Goal: Task Accomplishment & Management: Manage account settings

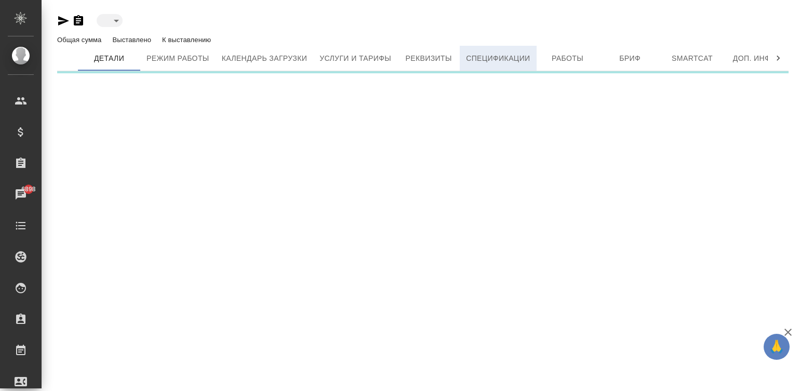
click at [493, 59] on span "Спецификации" at bounding box center [498, 58] width 64 height 13
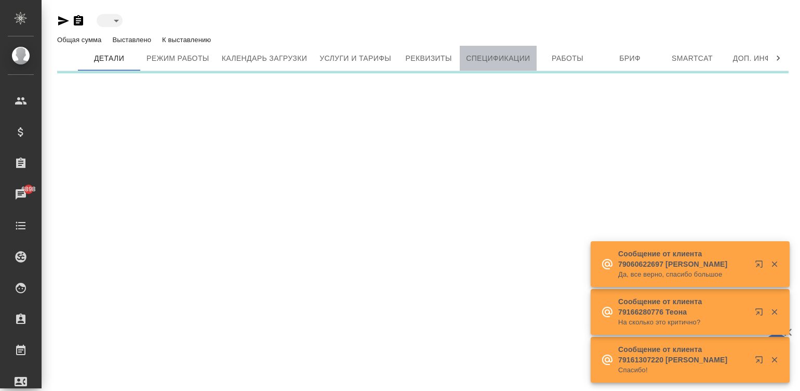
click at [484, 63] on span "Спецификации" at bounding box center [498, 58] width 64 height 13
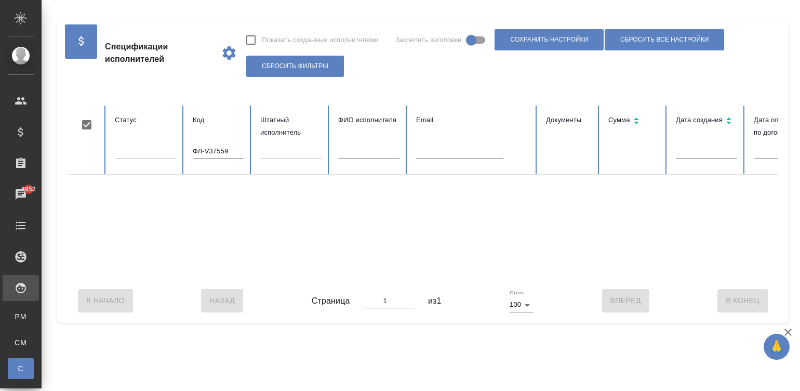
click at [225, 151] on input "ФЛ-V37559" at bounding box center [218, 151] width 51 height 15
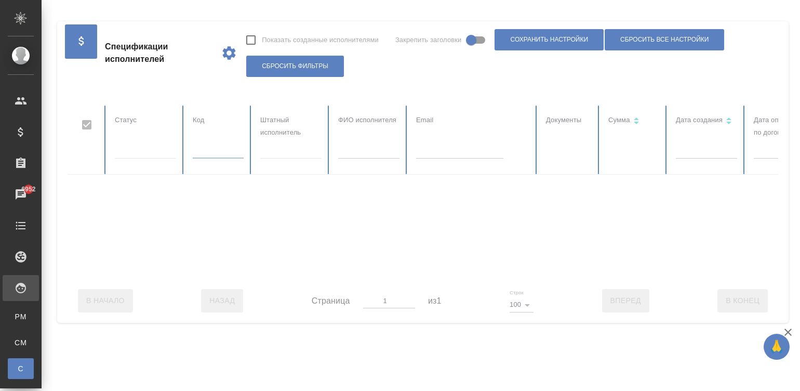
scroll to position [0, 401]
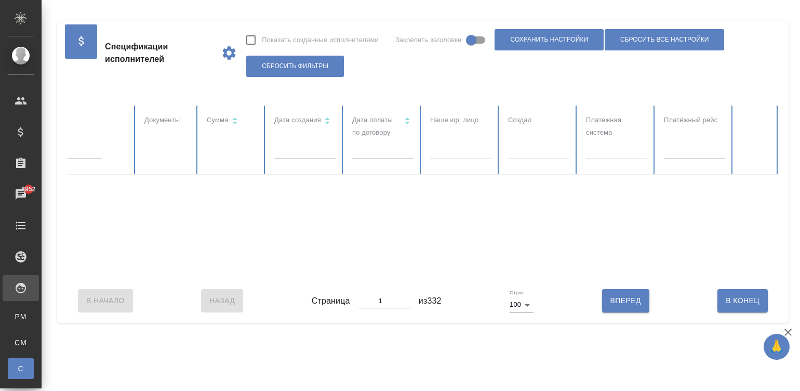
click at [367, 151] on body "🙏 .cls-1 fill:#fff; AWATERA Малинина Мария m.malinina Клиенты Спецификации Зака…" at bounding box center [400, 195] width 800 height 391
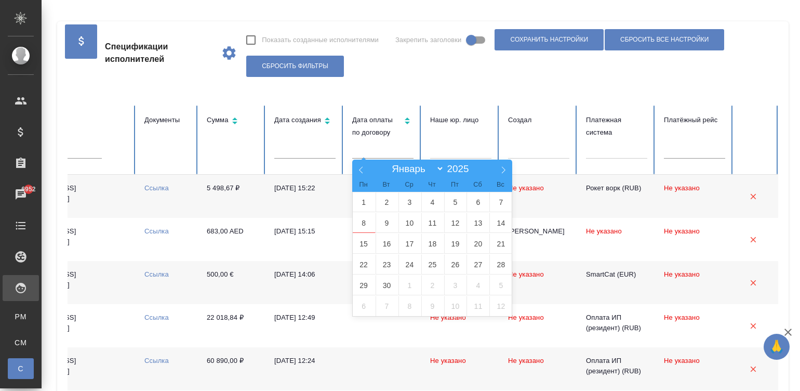
checkbox input "false"
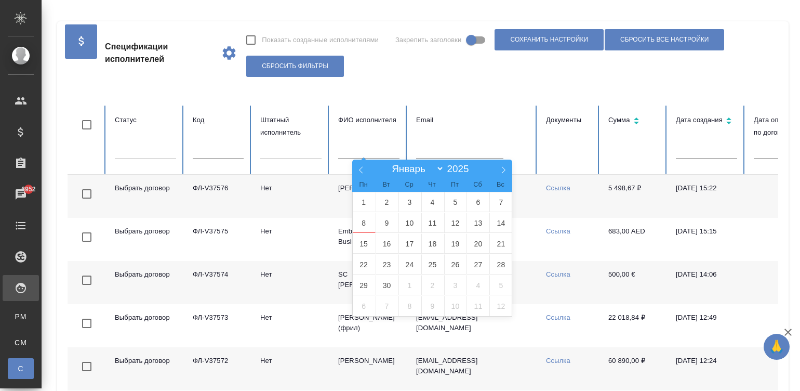
click at [361, 147] on input "text" at bounding box center [368, 151] width 61 height 15
click at [505, 81] on div "Спецификации исполнителей Показать созданные исполнителями Закрепить заголовки …" at bounding box center [423, 52] width 710 height 63
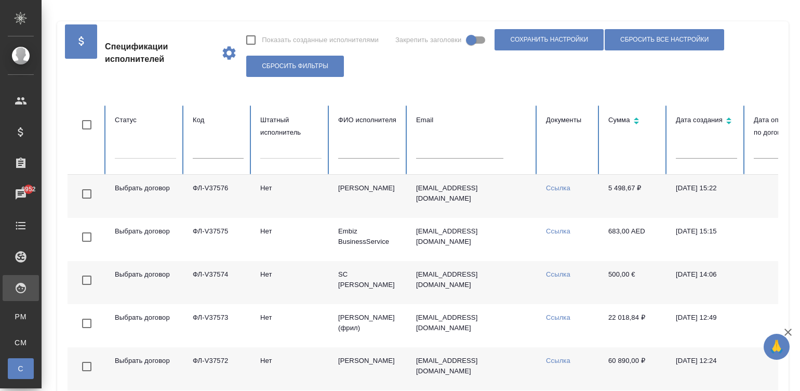
click at [366, 152] on input "text" at bounding box center [368, 151] width 61 height 15
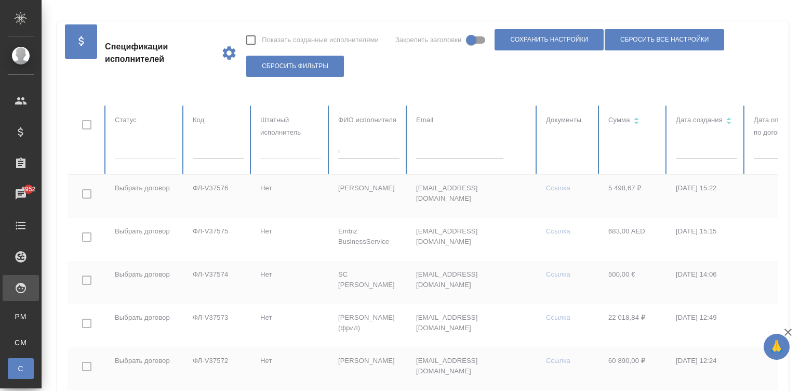
click at [366, 152] on input "г" at bounding box center [368, 151] width 61 height 15
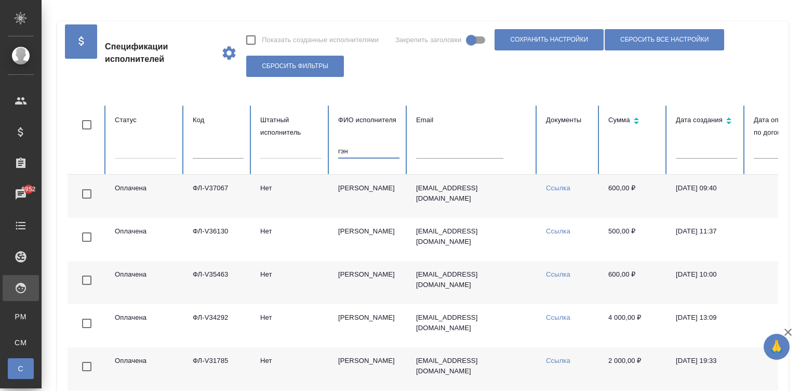
type input "гэн"
click at [325, 191] on td "Нет" at bounding box center [291, 196] width 78 height 43
click at [356, 153] on input "гэн" at bounding box center [368, 151] width 61 height 15
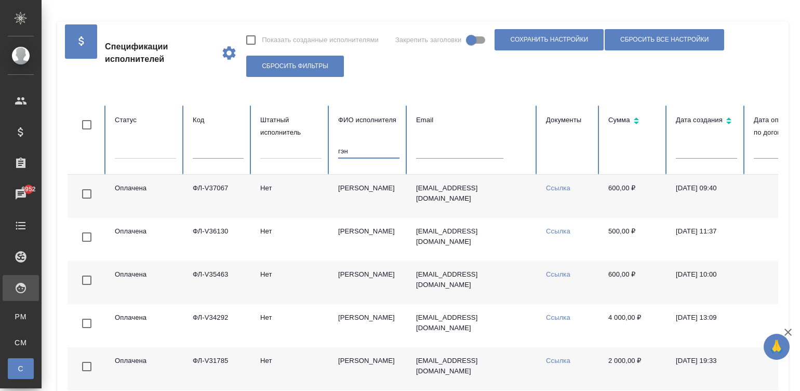
click at [356, 153] on input "гэн" at bounding box center [368, 151] width 61 height 15
click at [454, 152] on input "text" at bounding box center [459, 151] width 87 height 15
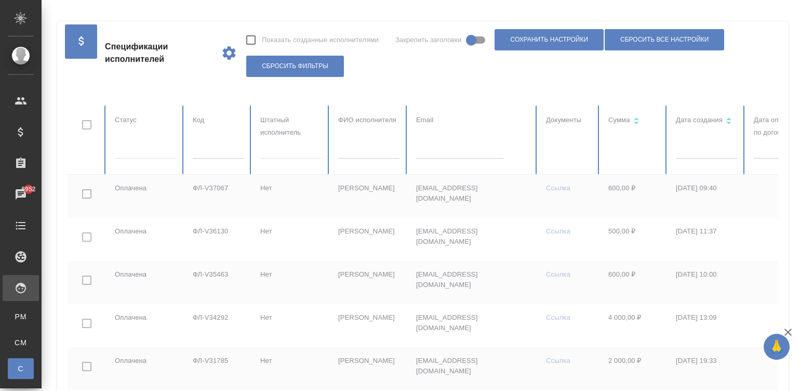
click at [454, 152] on div at bounding box center [624, 312] width 1112 height 414
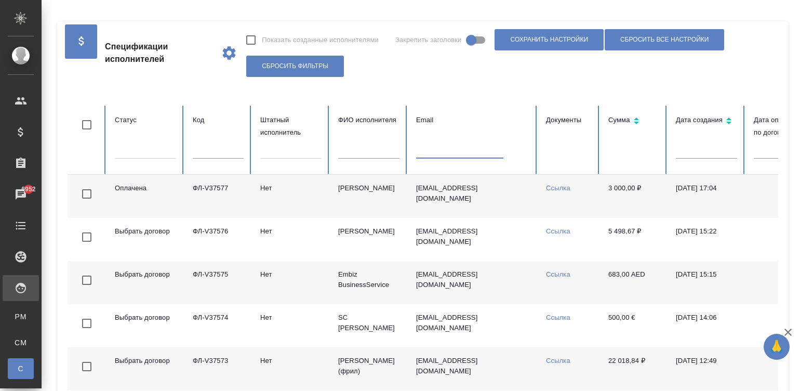
click at [454, 152] on input "text" at bounding box center [459, 151] width 87 height 15
paste input "nik.potevsky@yandex.ru"
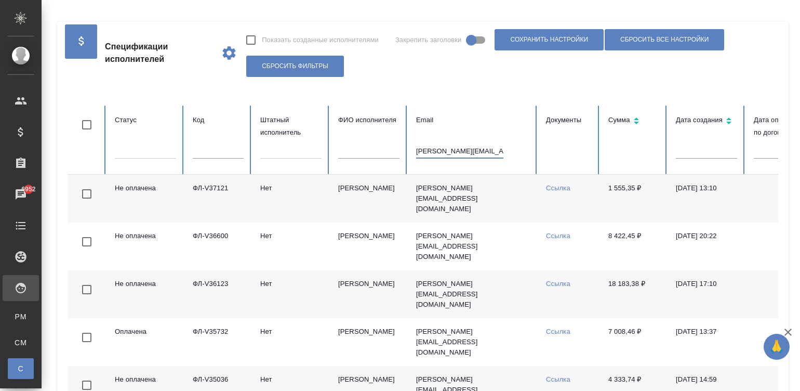
type input "nik.potevsky@yandex.ru"
click at [581, 193] on td "Ссылка" at bounding box center [569, 199] width 62 height 48
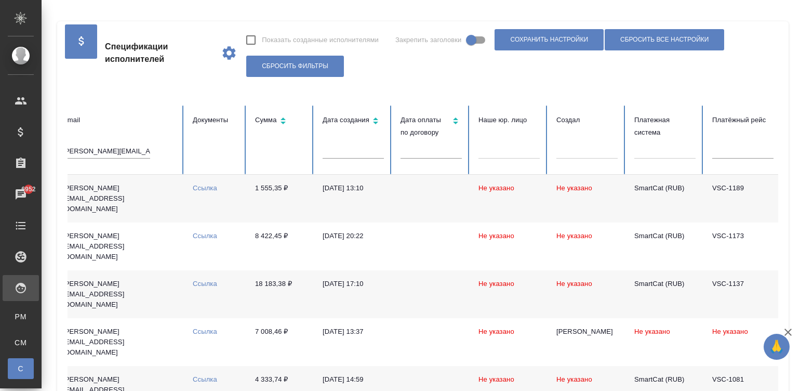
scroll to position [0, 411]
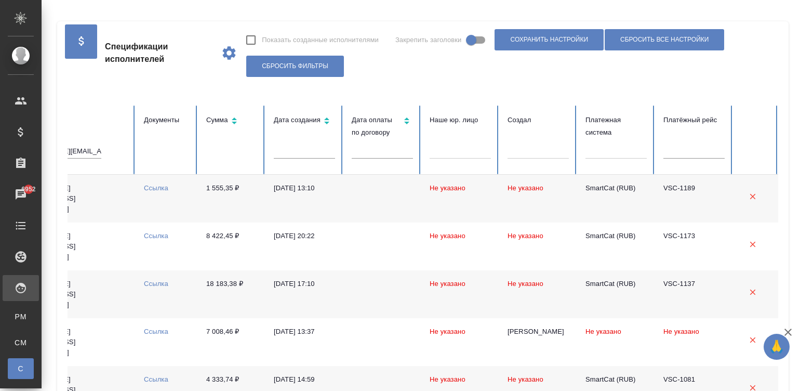
click at [356, 206] on td at bounding box center [382, 199] width 78 height 48
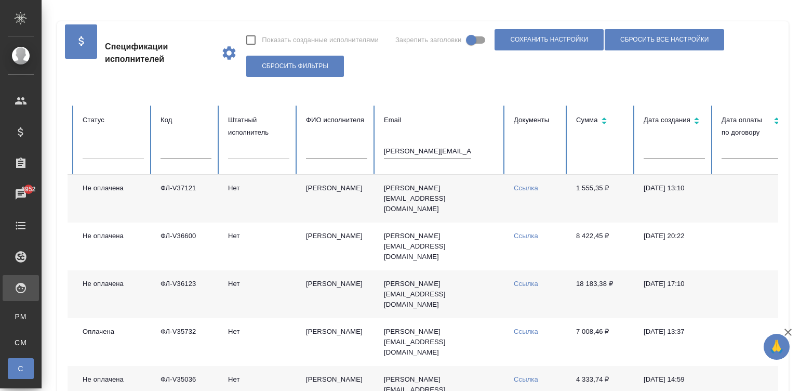
scroll to position [0, 22]
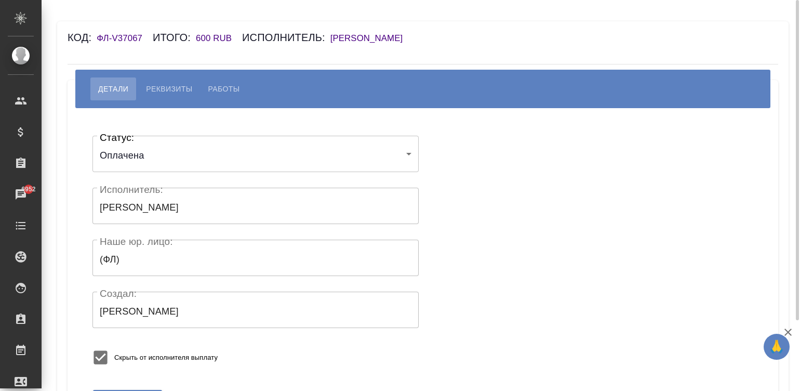
click at [338, 36] on h6 "[PERSON_NAME]" at bounding box center [371, 38] width 83 height 10
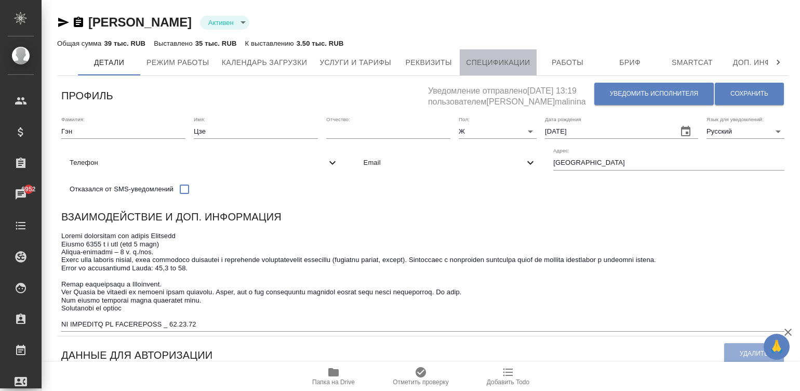
click at [517, 59] on span "Спецификации" at bounding box center [498, 62] width 64 height 13
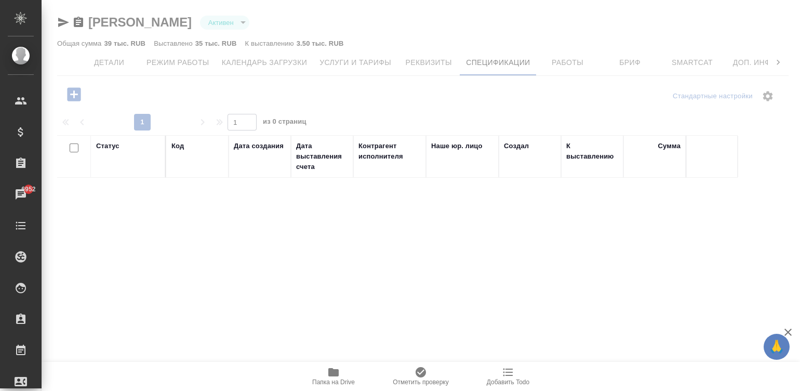
click at [69, 93] on icon "button" at bounding box center [74, 94] width 14 height 14
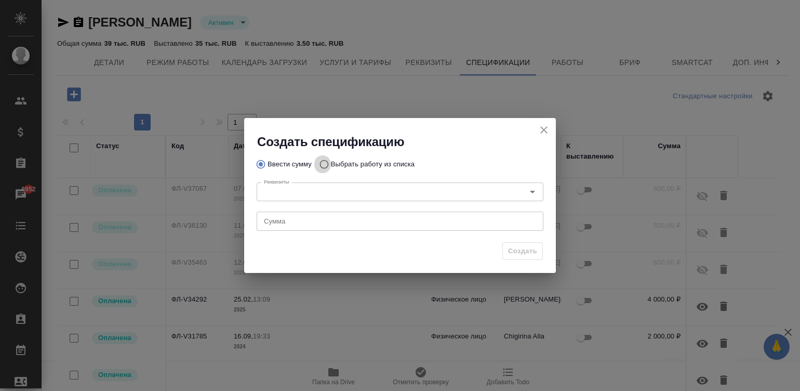
click at [321, 160] on input "Выбрать работу из списка" at bounding box center [322, 164] width 17 height 20
radio input "true"
radio input "false"
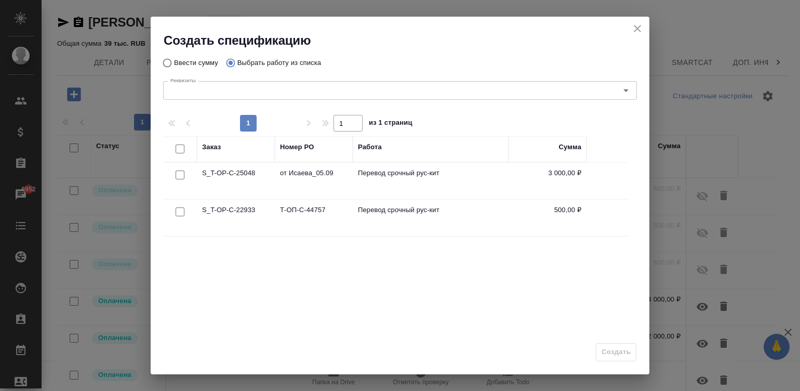
click at [177, 174] on input "checkbox" at bounding box center [180, 174] width 9 height 9
checkbox input "true"
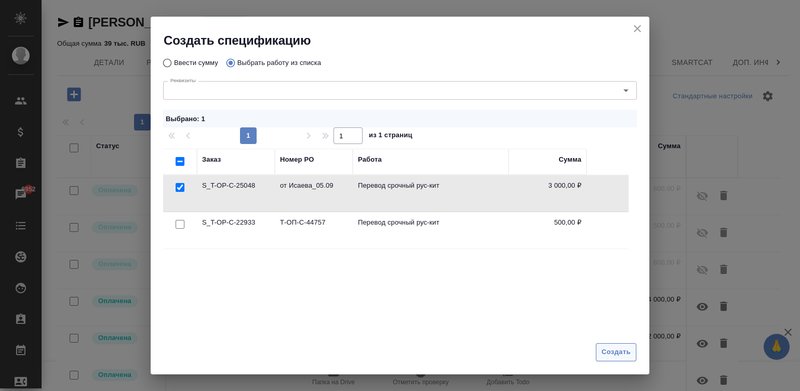
click at [610, 351] on span "Создать" at bounding box center [615, 352] width 29 height 12
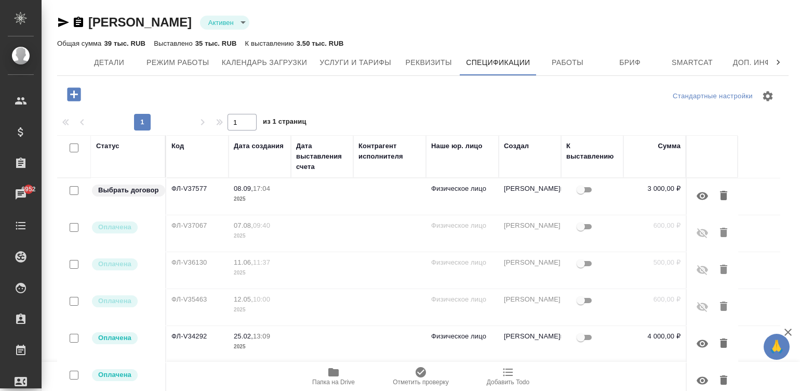
click at [345, 186] on td at bounding box center [322, 196] width 62 height 36
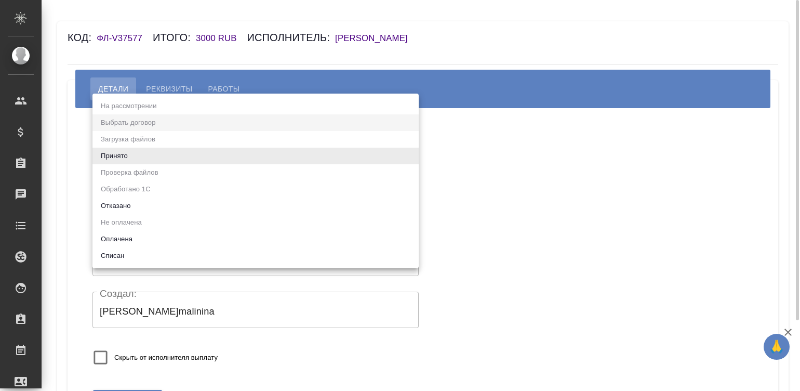
click at [169, 157] on body "🙏 .cls-1 fill:#fff; AWATERA Малинина Мария m.malinina Клиенты Спецификации Зака…" at bounding box center [400, 195] width 800 height 391
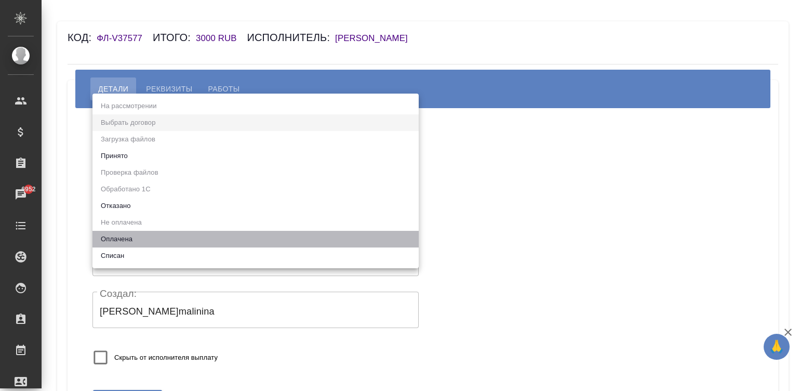
click at [123, 236] on li "Оплачена" at bounding box center [255, 239] width 326 height 17
type input "payed"
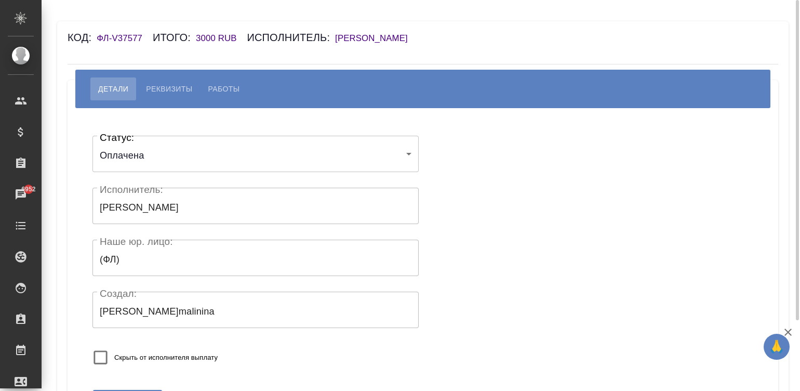
click at [502, 209] on div "Статус: Оплачена payed Статус: Исполнитель: Гэн Цзе Исполнитель: Наше юр. лицо:…" at bounding box center [422, 253] width 669 height 259
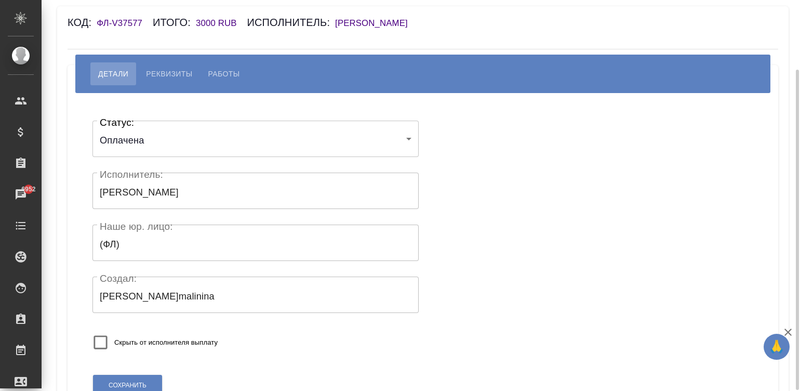
scroll to position [87, 0]
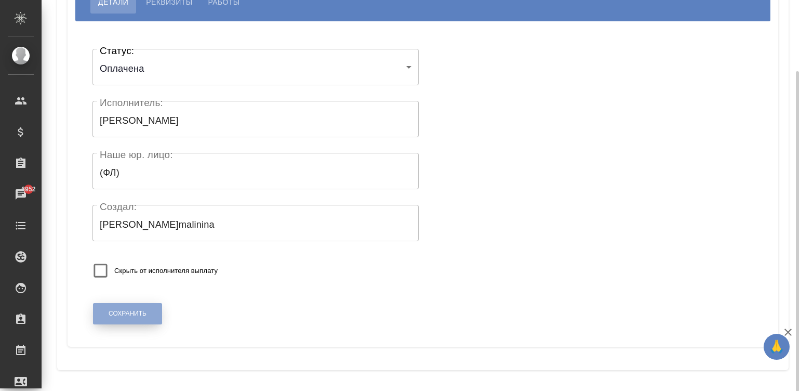
click at [130, 314] on span "Сохранить" at bounding box center [128, 313] width 38 height 9
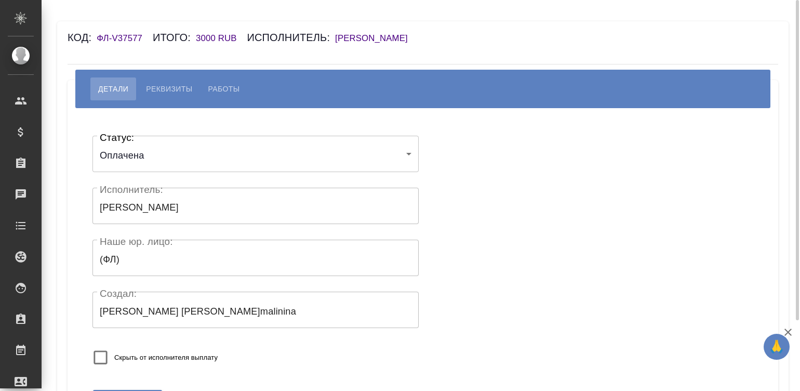
click at [97, 39] on h6 "ФЛ-V37577" at bounding box center [125, 38] width 56 height 10
